Goal: Information Seeking & Learning: Check status

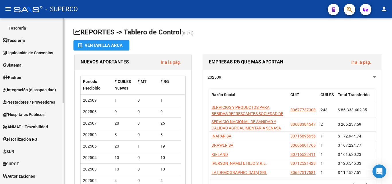
scroll to position [115, 0]
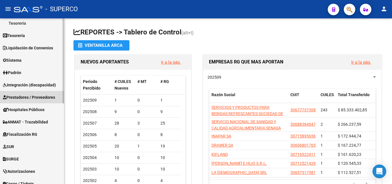
click at [25, 97] on span "Prestadores / Proveedores" at bounding box center [29, 97] width 52 height 6
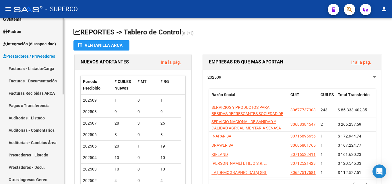
scroll to position [57, 0]
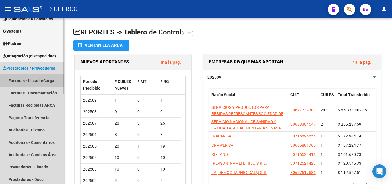
click at [32, 81] on link "Facturas - Listado/Carga" at bounding box center [32, 80] width 64 height 12
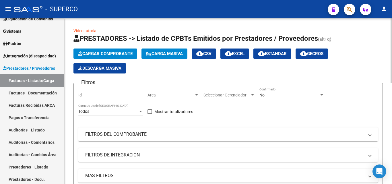
click at [267, 95] on div "No" at bounding box center [289, 95] width 60 height 5
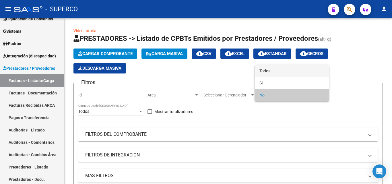
click at [270, 72] on span "Todos" at bounding box center [291, 71] width 65 height 12
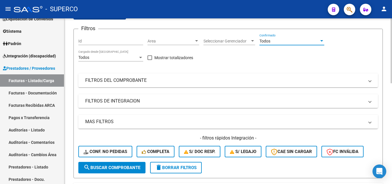
scroll to position [57, 0]
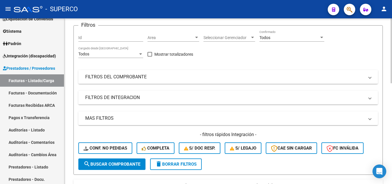
click at [121, 80] on mat-expansion-panel-header "FILTROS DEL COMPROBANTE" at bounding box center [227, 77] width 299 height 14
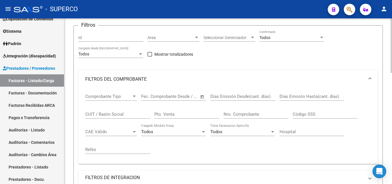
click at [106, 116] on input "CUIT / Razón Social" at bounding box center [117, 114] width 65 height 5
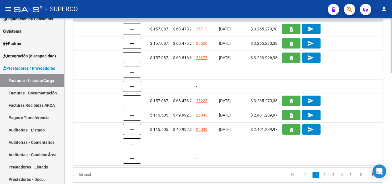
scroll to position [308, 0]
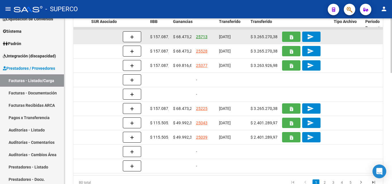
type input "[PERSON_NAME]"
click at [204, 37] on link "25713" at bounding box center [201, 36] width 11 height 5
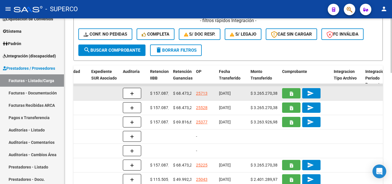
scroll to position [250, 0]
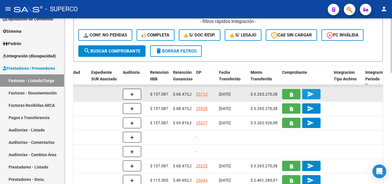
click at [313, 95] on mat-icon "send" at bounding box center [310, 94] width 7 height 7
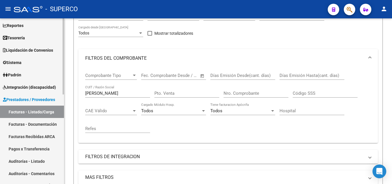
scroll to position [0, 0]
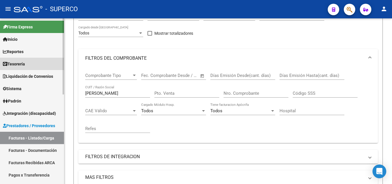
click at [13, 65] on span "Tesorería" at bounding box center [14, 64] width 22 height 6
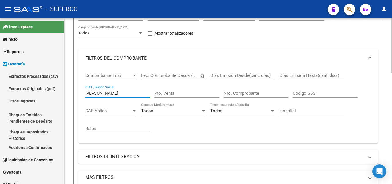
drag, startPoint x: 112, startPoint y: 94, endPoint x: 91, endPoint y: 94, distance: 21.5
click at [77, 94] on form "Filtros Id Area Area Seleccionar Gerenciador Seleccionar Gerenciador Todos Conf…" at bounding box center [227, 118] width 309 height 229
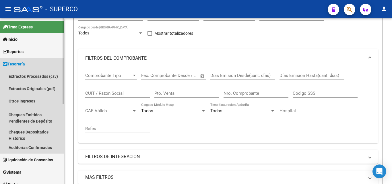
click at [19, 66] on span "Tesorería" at bounding box center [14, 64] width 22 height 6
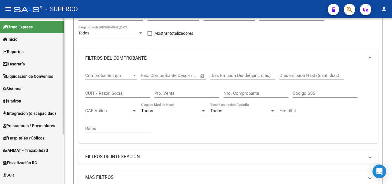
click at [18, 64] on span "Tesorería" at bounding box center [14, 64] width 22 height 6
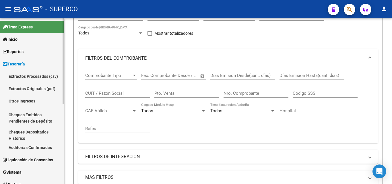
click at [24, 55] on link "Reportes" at bounding box center [32, 51] width 64 height 12
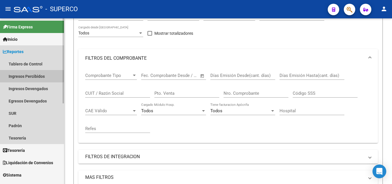
click at [24, 73] on link "Ingresos Percibidos" at bounding box center [32, 76] width 64 height 12
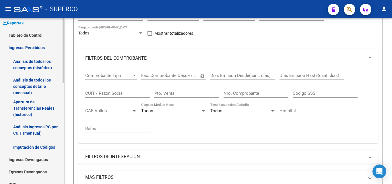
scroll to position [57, 0]
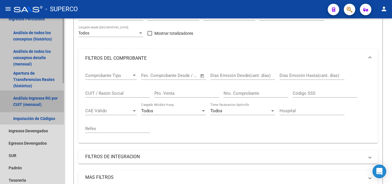
click at [32, 102] on link "Análisis Ingresos RG por CUIT (mensual)" at bounding box center [32, 101] width 64 height 22
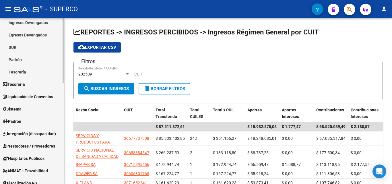
scroll to position [172, 0]
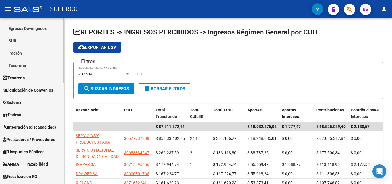
click at [18, 77] on span "Tesorería" at bounding box center [14, 78] width 22 height 6
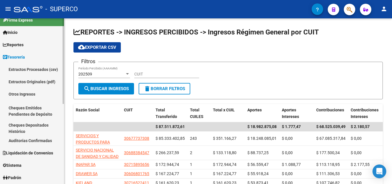
scroll to position [0, 0]
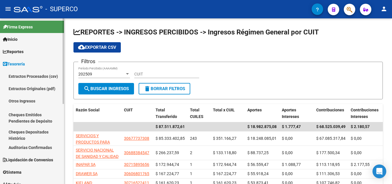
click at [23, 64] on span "Tesorería" at bounding box center [14, 64] width 22 height 6
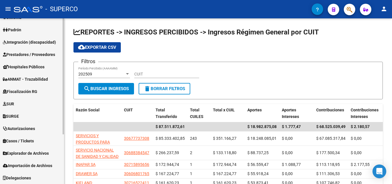
scroll to position [42, 0]
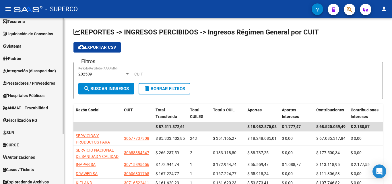
click at [29, 82] on span "Prestadores / Proveedores" at bounding box center [29, 83] width 52 height 6
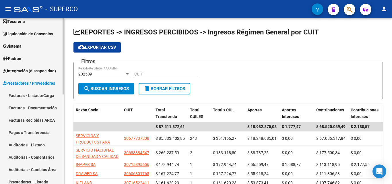
click at [36, 96] on link "Facturas - Listado/Carga" at bounding box center [32, 95] width 64 height 12
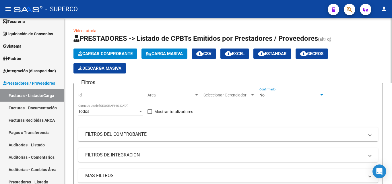
click at [271, 95] on div "No" at bounding box center [289, 95] width 60 height 5
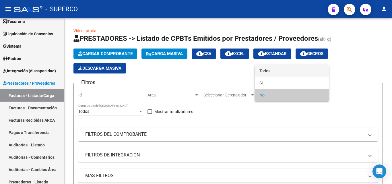
click at [269, 72] on span "Todos" at bounding box center [291, 71] width 65 height 12
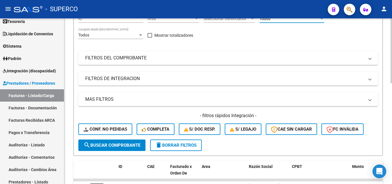
scroll to position [86, 0]
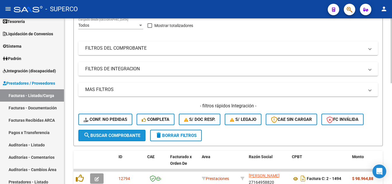
click at [116, 134] on span "search Buscar Comprobante" at bounding box center [111, 135] width 57 height 5
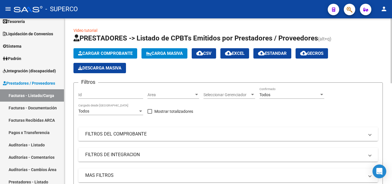
scroll to position [0, 0]
